Goal: Information Seeking & Learning: Find contact information

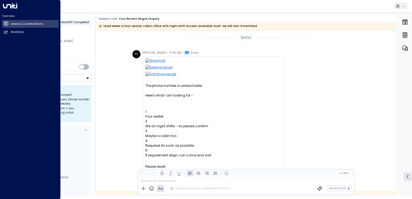
scroll to position [113, 0]
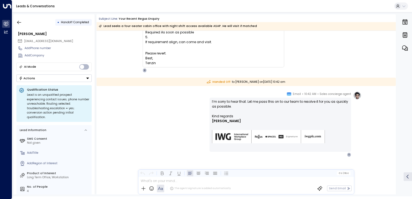
click at [29, 6] on link "Leads & Conversations" at bounding box center [35, 6] width 39 height 5
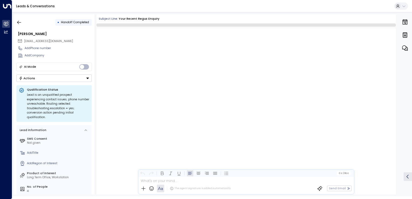
scroll to position [113, 0]
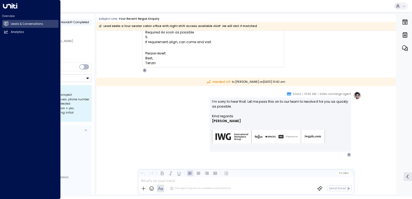
click at [11, 25] on h2 "Leads & Conversations" at bounding box center [27, 24] width 32 height 4
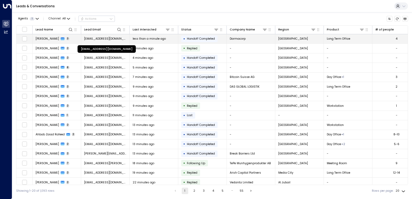
click at [105, 38] on span "[EMAIL_ADDRESS][DOMAIN_NAME]" at bounding box center [105, 39] width 43 height 4
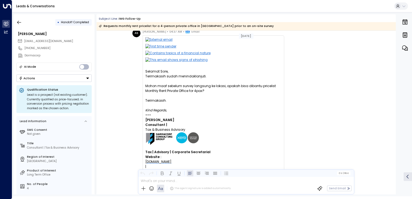
scroll to position [263, 0]
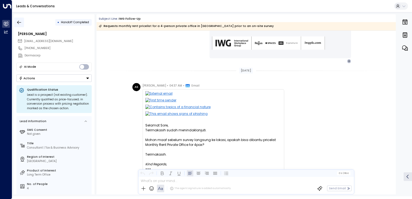
click at [22, 23] on button "button" at bounding box center [19, 23] width 10 height 10
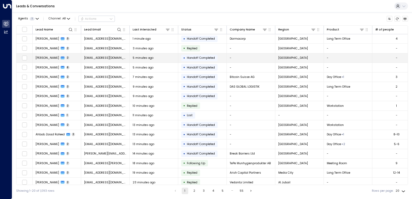
click at [101, 61] on td "[EMAIL_ADDRESS][DOMAIN_NAME]" at bounding box center [105, 57] width 49 height 9
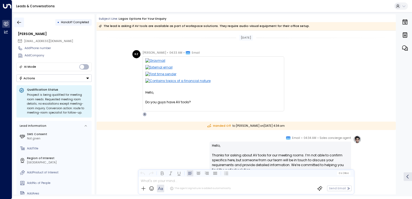
click at [17, 22] on icon "button" at bounding box center [19, 22] width 4 height 4
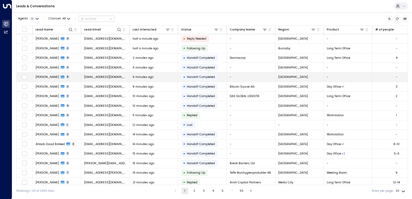
click at [110, 76] on span "mail.achahbar@gmail.com" at bounding box center [105, 77] width 43 height 4
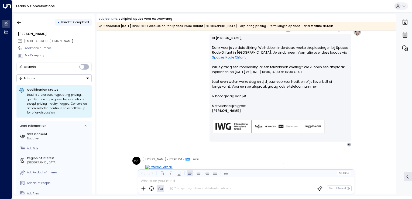
scroll to position [185, 0]
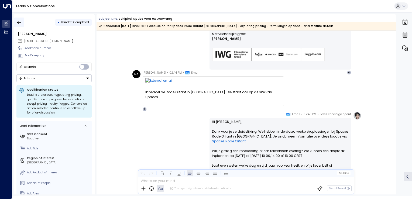
click at [20, 25] on button "button" at bounding box center [19, 23] width 10 height 10
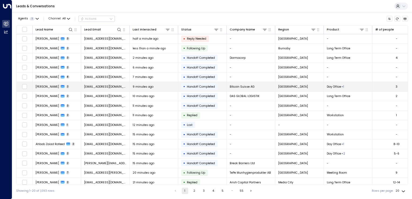
click at [100, 87] on span "orders@bitcoinsuisse.com" at bounding box center [105, 87] width 43 height 4
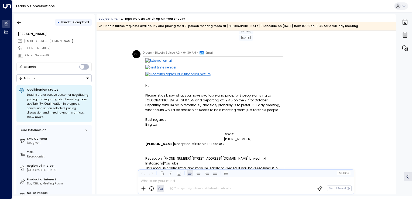
scroll to position [27, 0]
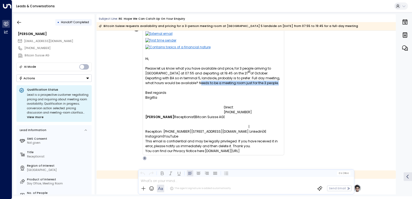
drag, startPoint x: 145, startPoint y: 83, endPoint x: 217, endPoint y: 86, distance: 71.8
click at [217, 86] on div "Hi, Please let us know what you have available and price, for 3 people arriving…" at bounding box center [213, 104] width 136 height 97
click at [172, 99] on p "Birgitta" at bounding box center [213, 97] width 136 height 5
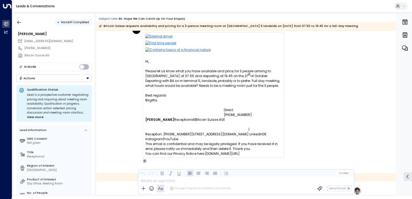
scroll to position [0, 0]
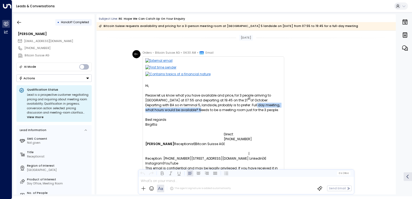
drag, startPoint x: 202, startPoint y: 107, endPoint x: 279, endPoint y: 105, distance: 77.1
click at [279, 105] on span "Please let us know what you have available and price, for 3 people arriving to …" at bounding box center [213, 102] width 136 height 19
drag, startPoint x: 279, startPoint y: 105, endPoint x: 233, endPoint y: 102, distance: 45.3
click at [233, 102] on span "Please let us know what you have available and price, for 3 people arriving to …" at bounding box center [213, 102] width 136 height 19
drag, startPoint x: 233, startPoint y: 102, endPoint x: 218, endPoint y: 112, distance: 17.9
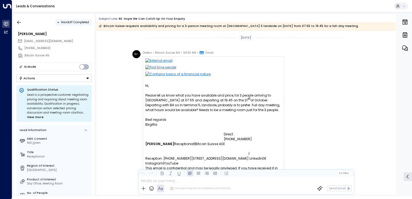
click at [218, 112] on span "Please let us know what you have available and price, for 3 people arriving to …" at bounding box center [213, 102] width 136 height 19
drag, startPoint x: 61, startPoint y: 41, endPoint x: 25, endPoint y: 40, distance: 35.9
click at [25, 40] on div "orders@bitcoinsuisse.com" at bounding box center [55, 41] width 74 height 7
copy span "orders@bitcoinsuisse.com"
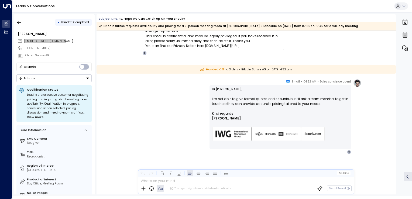
scroll to position [132, 0]
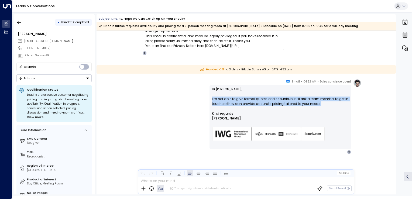
drag, startPoint x: 211, startPoint y: 98, endPoint x: 337, endPoint y: 105, distance: 126.3
click at [337, 105] on div "Hi Birgitta, I’m not able to give formal quotes or discounts, but I’ll ask a te…" at bounding box center [279, 117] width 141 height 64
copy p "I’m not able to give formal quotes or discounts, but I’ll ask a team member to …"
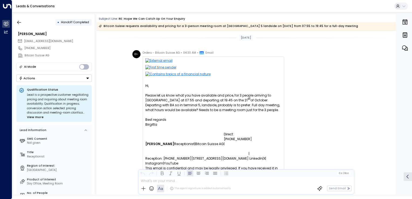
drag, startPoint x: 99, startPoint y: 53, endPoint x: 67, endPoint y: 20, distance: 45.9
drag, startPoint x: 67, startPoint y: 20, endPoint x: 19, endPoint y: 23, distance: 48.0
click at [19, 23] on icon "button" at bounding box center [18, 22] width 5 height 5
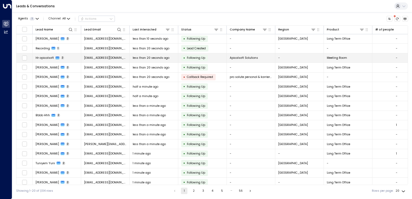
click at [93, 57] on span "hr@apicalsoftsolutions.com" at bounding box center [105, 58] width 43 height 4
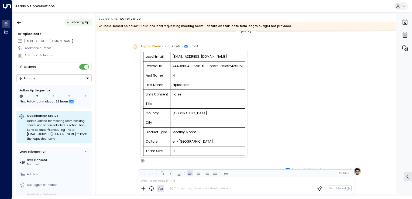
scroll to position [102, 0]
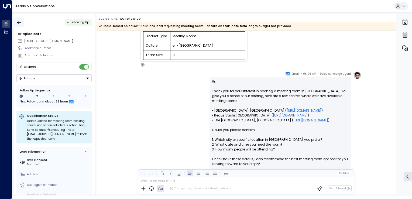
click at [17, 24] on icon "button" at bounding box center [18, 22] width 5 height 5
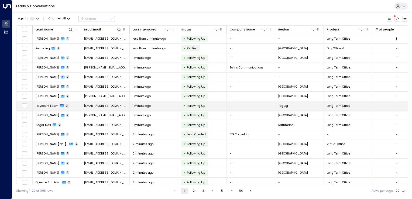
click at [96, 104] on span "hycienthedem@gmail.com" at bounding box center [105, 106] width 43 height 4
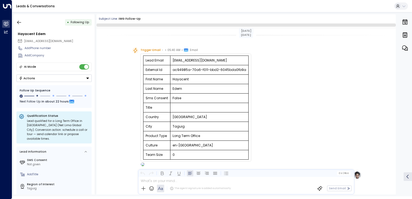
scroll to position [235, 0]
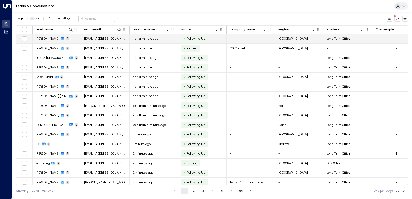
click at [101, 38] on span "eloi.grugru@gmail.com" at bounding box center [105, 39] width 43 height 4
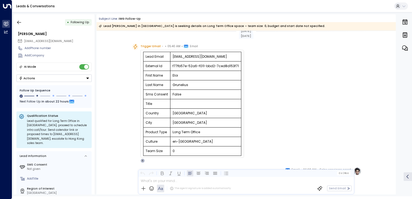
scroll to position [6, 0]
click at [174, 76] on td "Eloi" at bounding box center [205, 75] width 71 height 9
copy td "Eloi"
click at [177, 82] on td "Grunelius" at bounding box center [205, 85] width 71 height 9
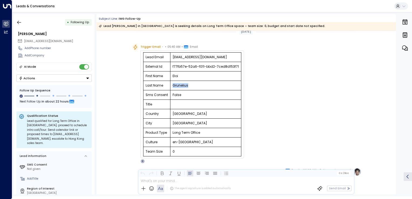
click at [177, 82] on td "Grunelius" at bounding box center [205, 85] width 71 height 9
copy td "Grunelius"
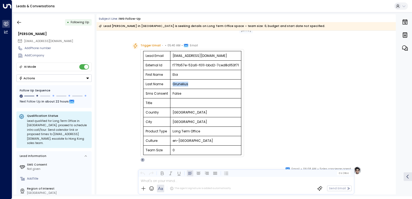
scroll to position [7, 0]
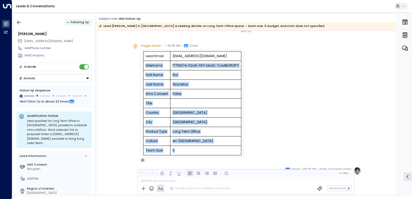
drag, startPoint x: 176, startPoint y: 151, endPoint x: 143, endPoint y: 66, distance: 90.4
click at [143, 66] on tbody "Lead Email eloi.grugru@gmail.com External Id f77fb57e-52a6-f011-bbd2-7ced8d153f…" at bounding box center [192, 103] width 98 height 104
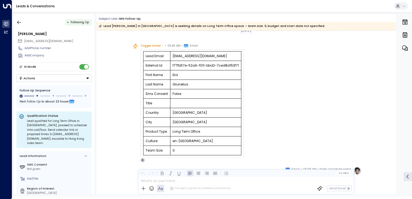
drag, startPoint x: 143, startPoint y: 66, endPoint x: 128, endPoint y: 102, distance: 38.4
click at [128, 102] on div "Trigger Email • • 05:40 AM • Email Lead Email eloi.grugru@gmail.com External Id…" at bounding box center [245, 102] width 299 height 119
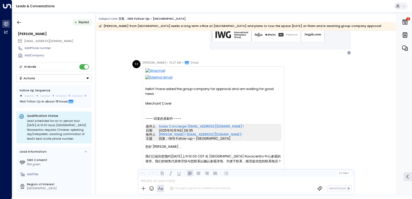
scroll to position [614, 0]
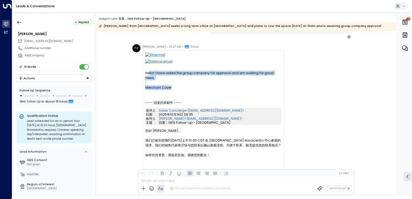
drag, startPoint x: 148, startPoint y: 74, endPoint x: 269, endPoint y: 81, distance: 121.8
click at [269, 81] on div "Hello! I have asked the group company for approval and am waiting for good news…" at bounding box center [213, 157] width 136 height 210
click at [160, 73] on div "Hello! I have asked the group company for approval and am waiting for good news…" at bounding box center [213, 157] width 136 height 210
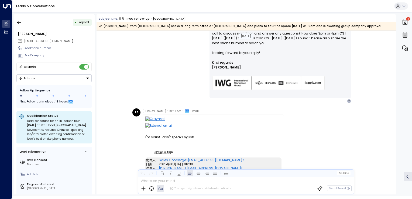
scroll to position [884, 0]
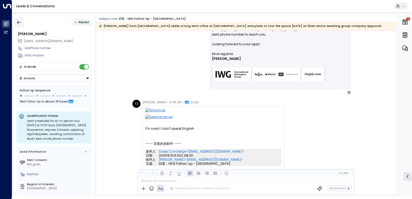
click at [20, 24] on icon "button" at bounding box center [18, 22] width 5 height 5
click at [21, 20] on icon "button" at bounding box center [18, 22] width 5 height 5
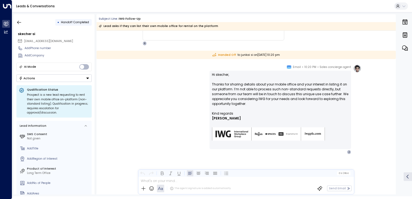
scroll to position [452, 0]
